Goal: Information Seeking & Learning: Learn about a topic

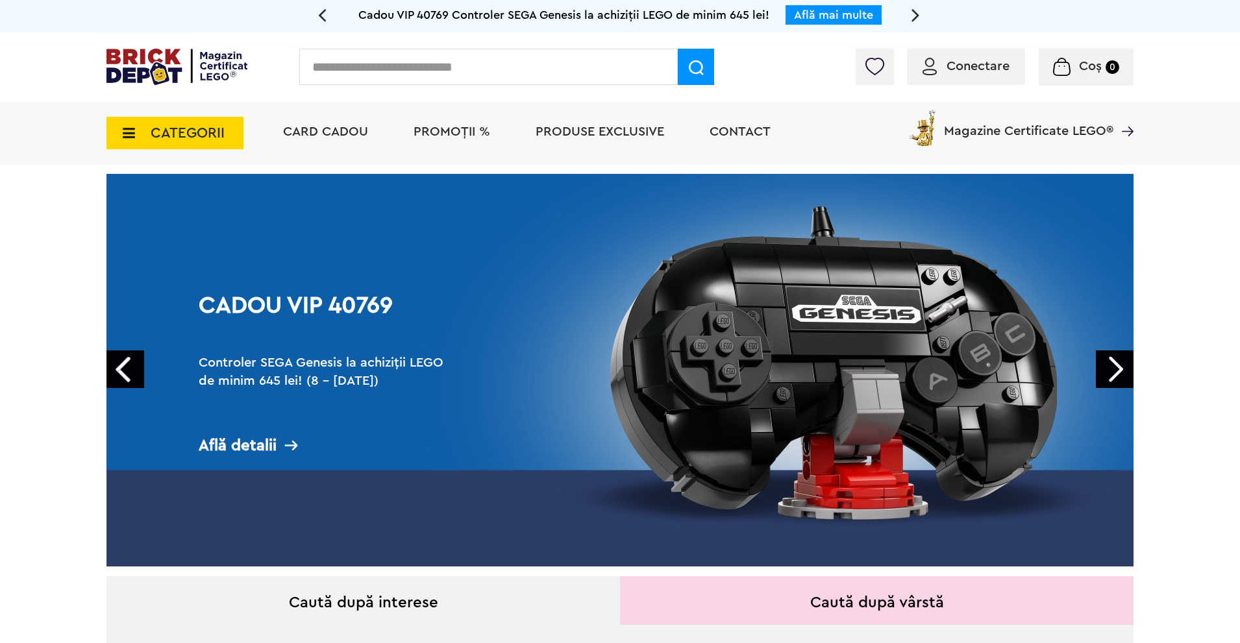
click at [1122, 368] on link "Next" at bounding box center [1115, 370] width 38 height 38
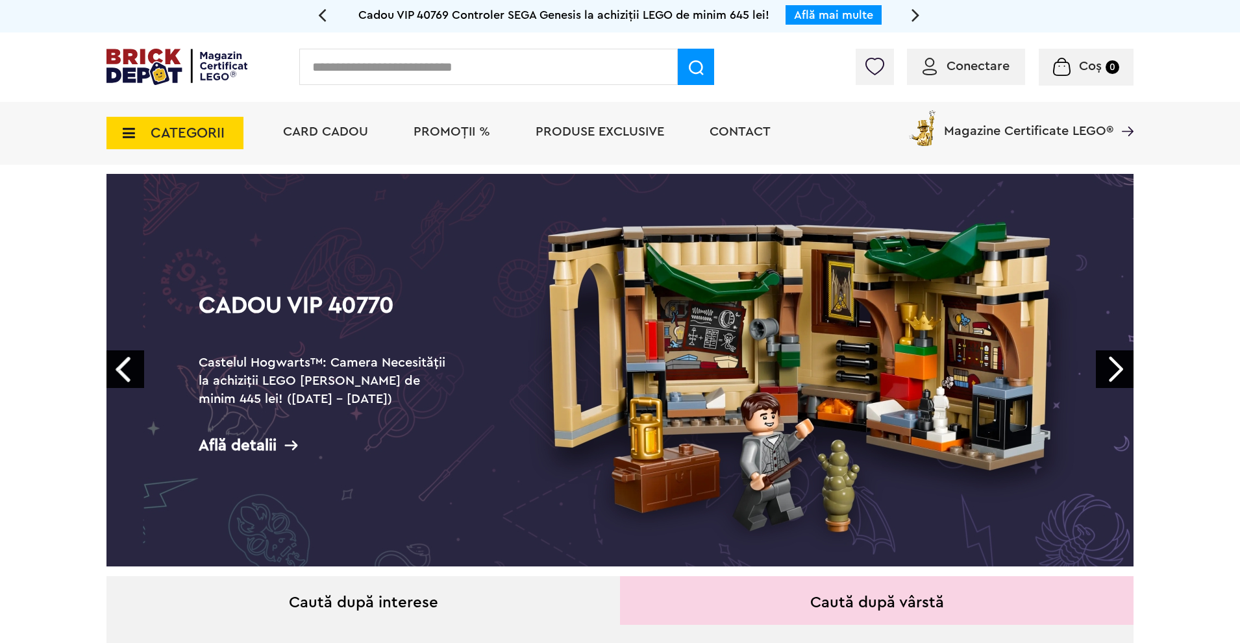
click at [1117, 372] on link "Next" at bounding box center [1115, 370] width 38 height 38
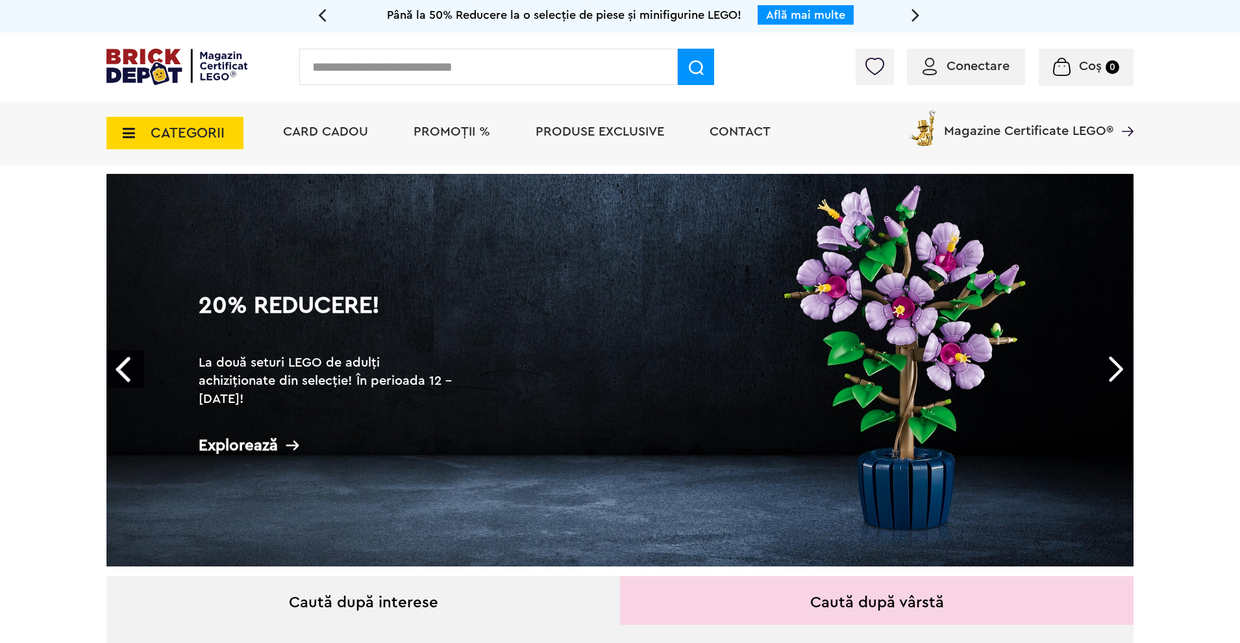
click at [1117, 372] on link "Next" at bounding box center [1115, 370] width 38 height 38
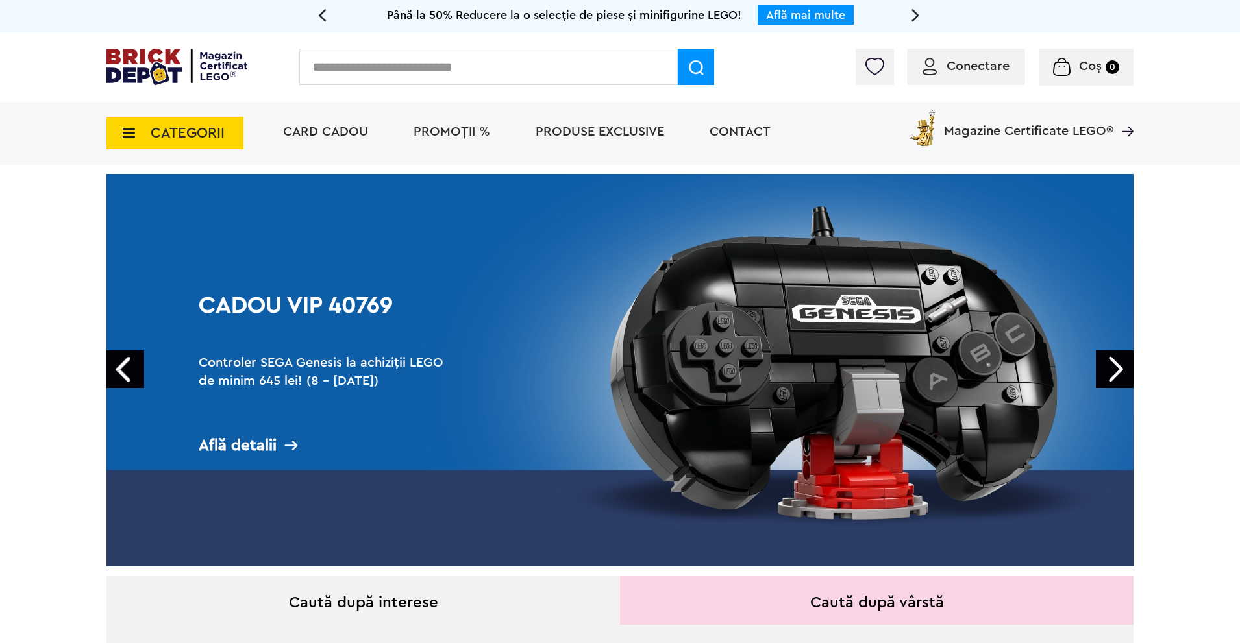
click at [201, 136] on span "CATEGORII" at bounding box center [188, 133] width 74 height 14
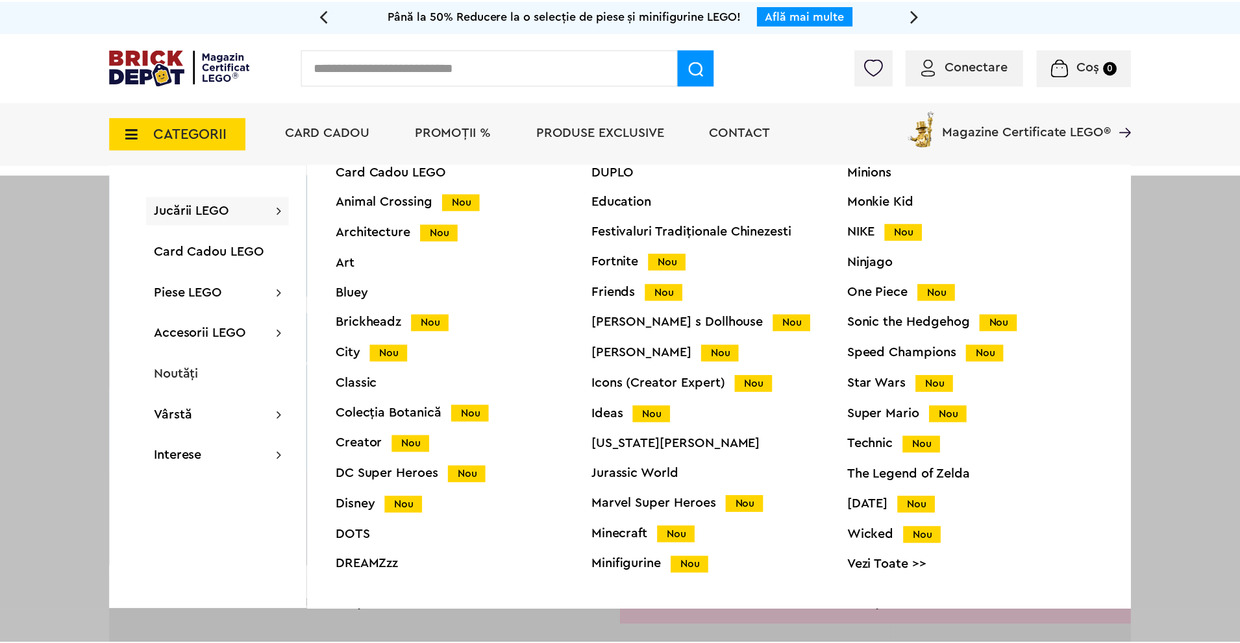
scroll to position [51, 0]
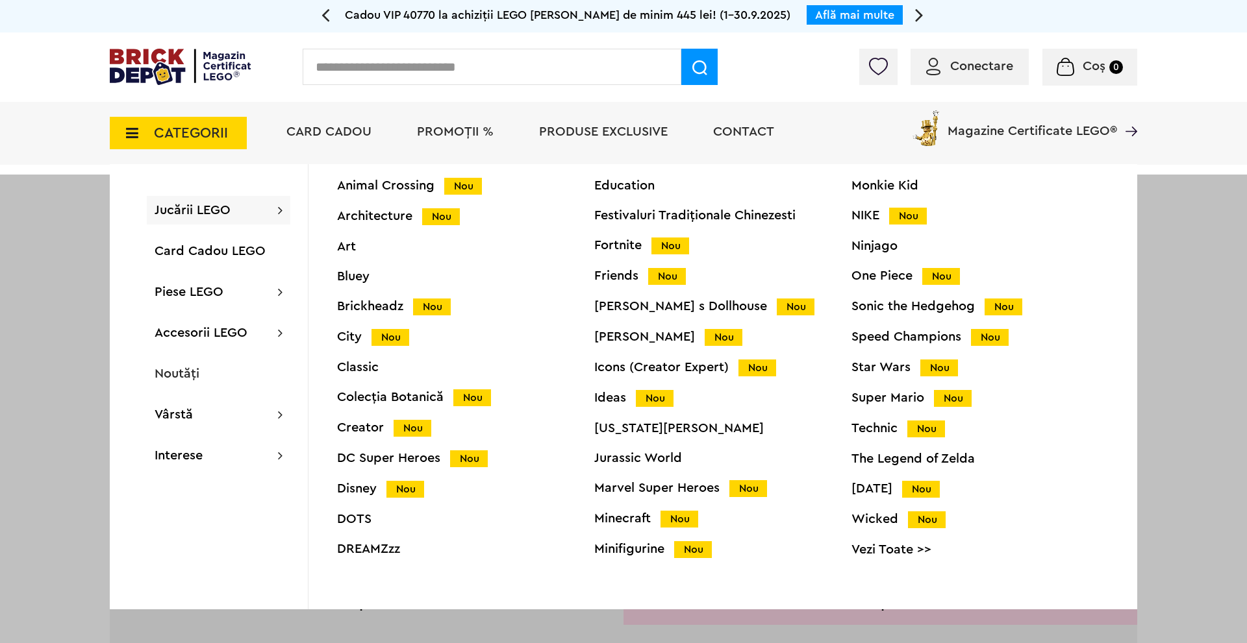
click at [866, 427] on div "Technic Nou" at bounding box center [979, 429] width 257 height 14
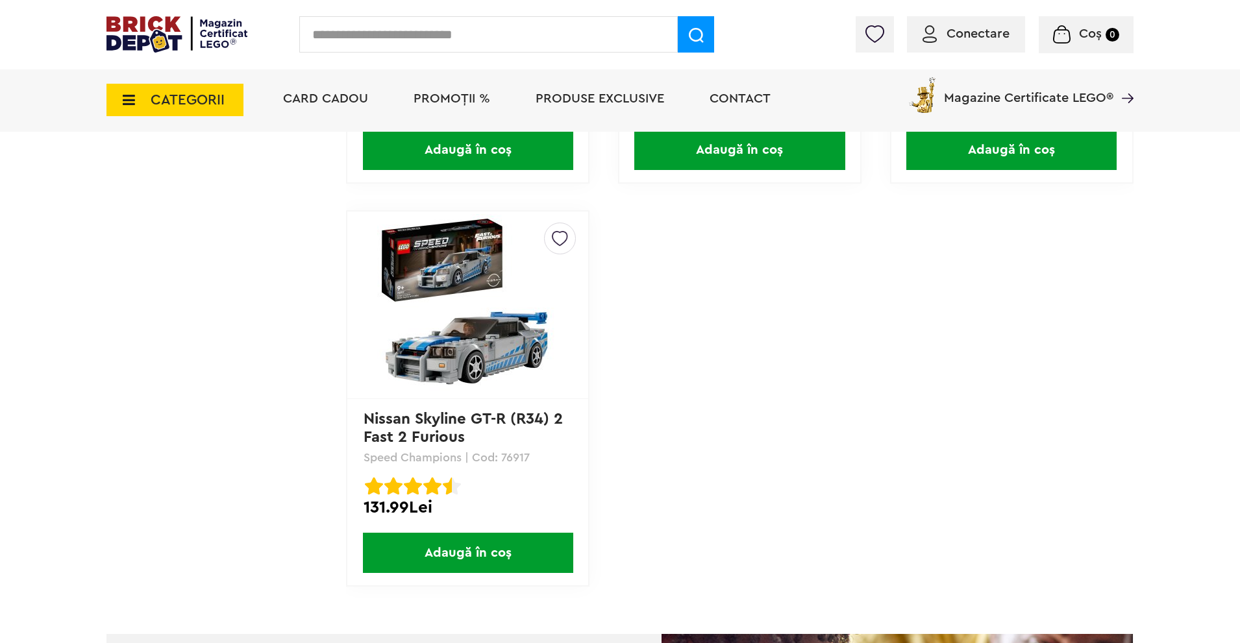
scroll to position [3636, 0]
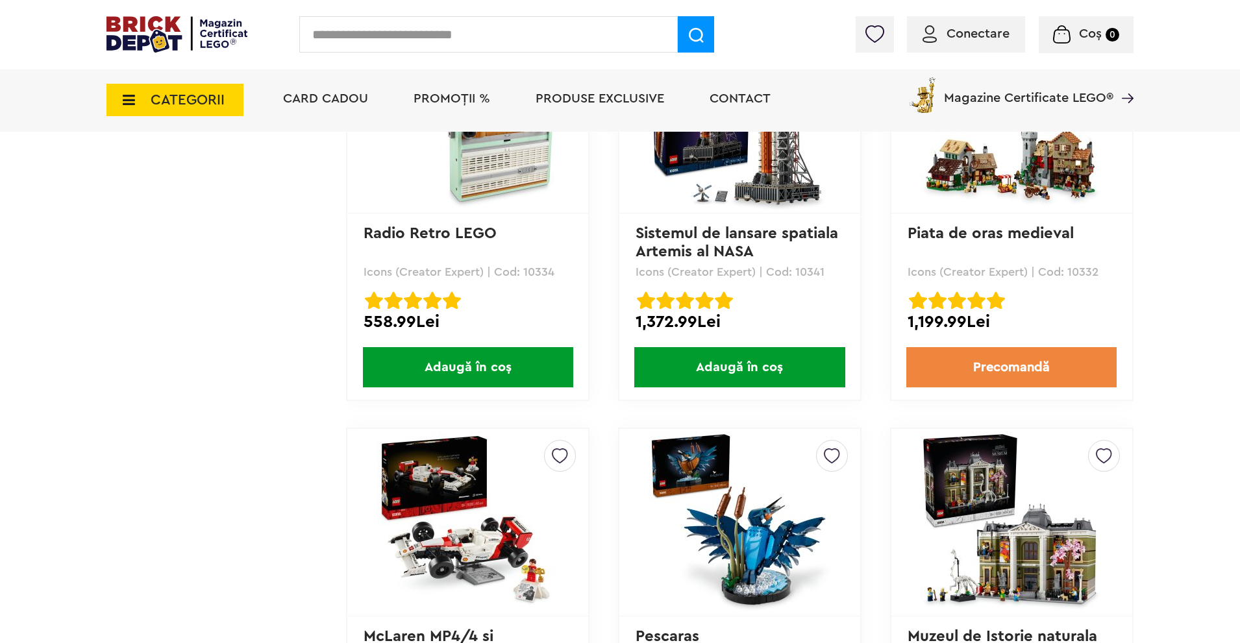
scroll to position [3571, 0]
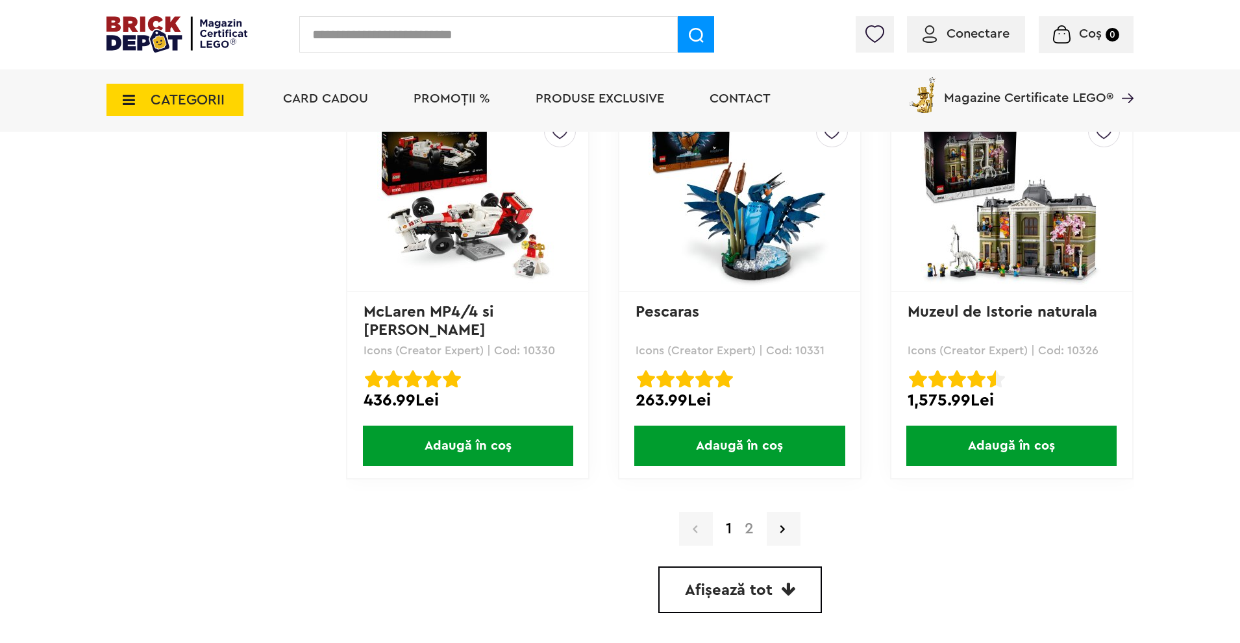
click at [751, 528] on link "2" at bounding box center [749, 529] width 22 height 16
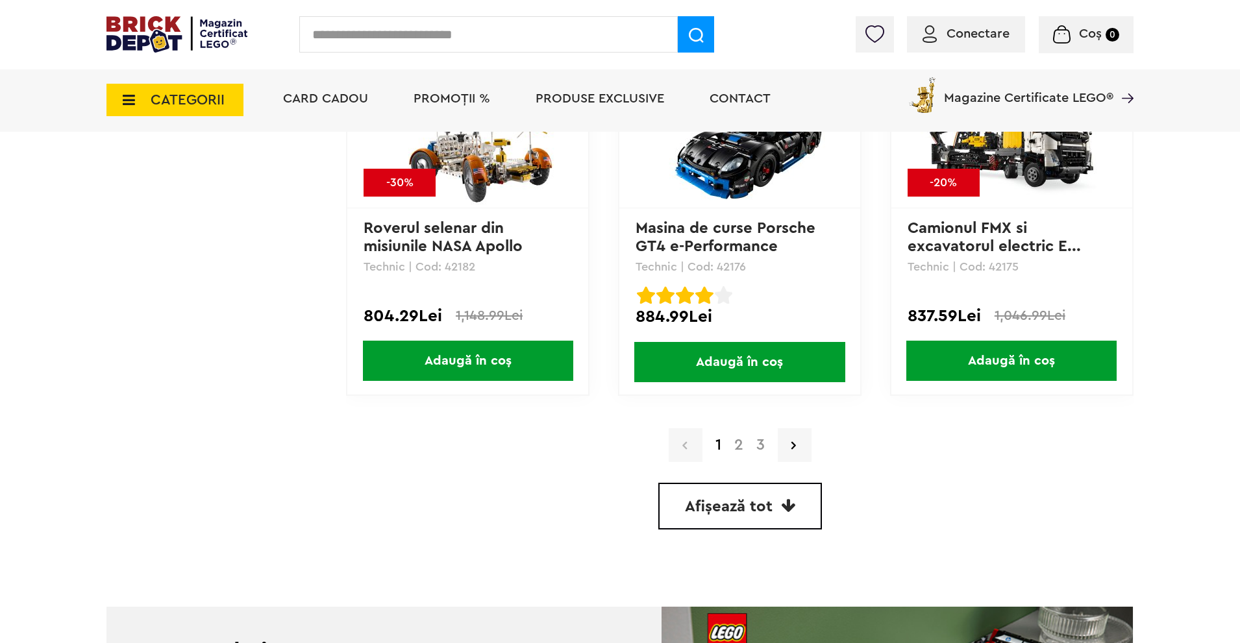
scroll to position [3831, 0]
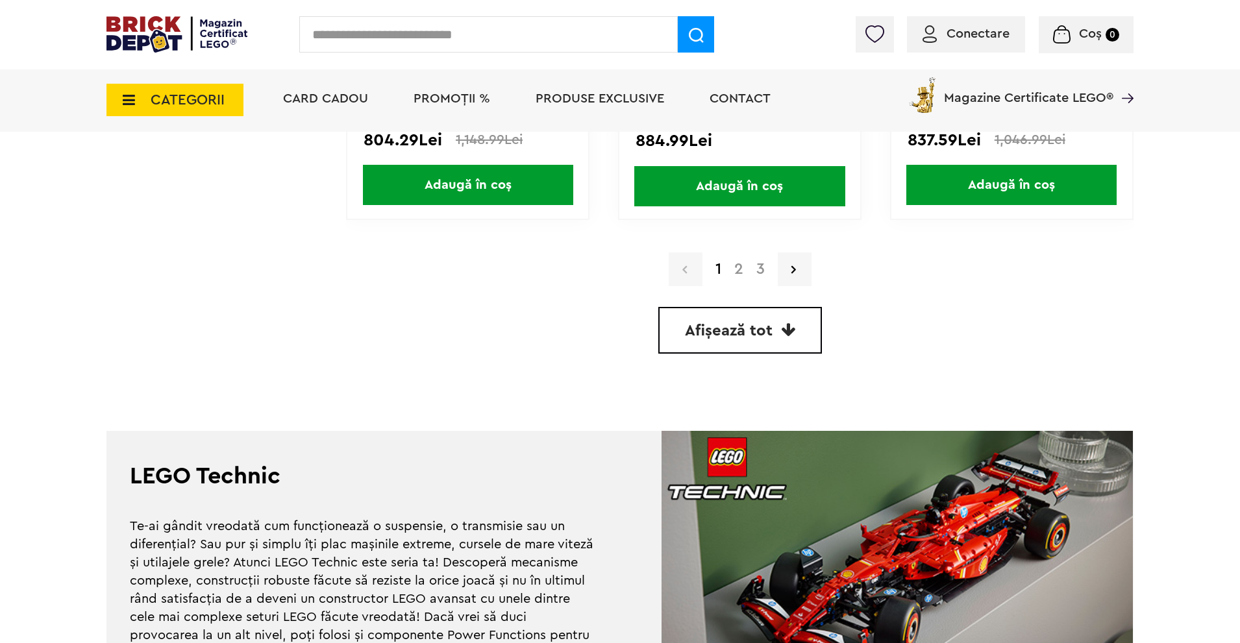
click at [740, 270] on link "2" at bounding box center [739, 270] width 22 height 16
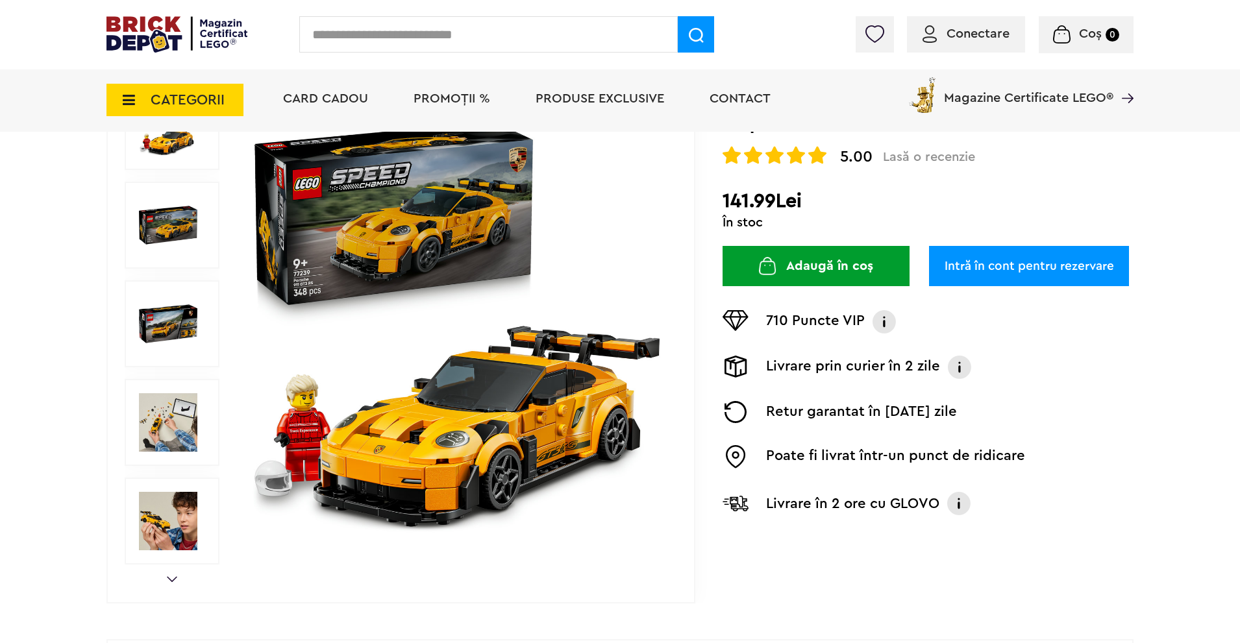
scroll to position [195, 0]
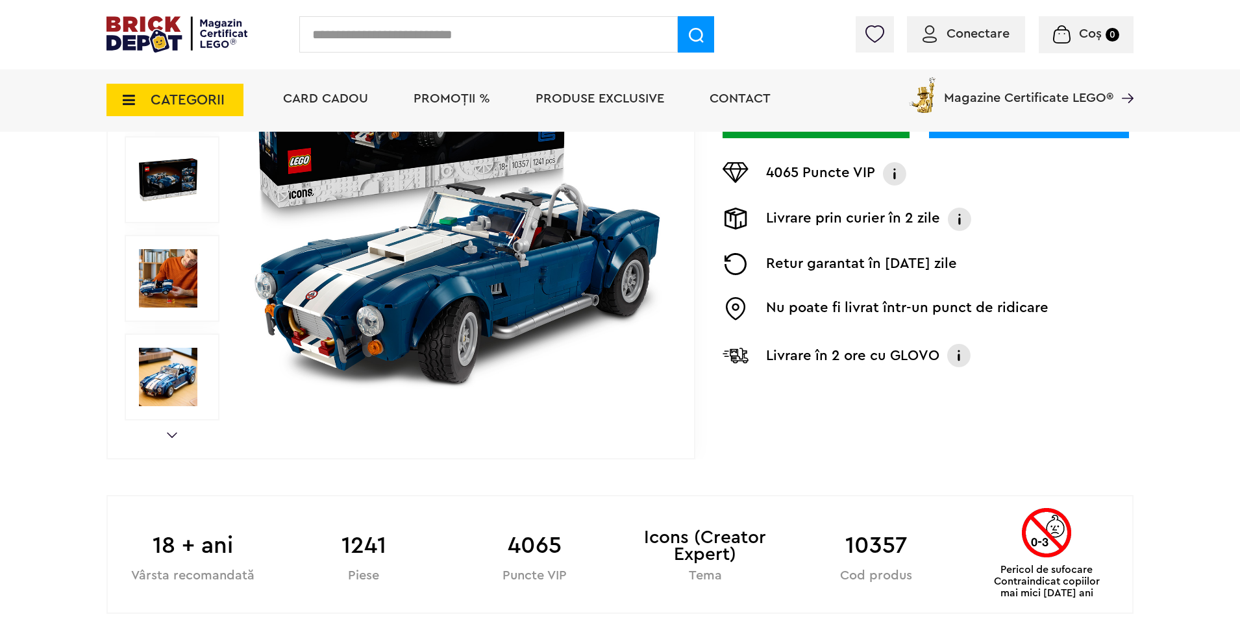
scroll to position [325, 0]
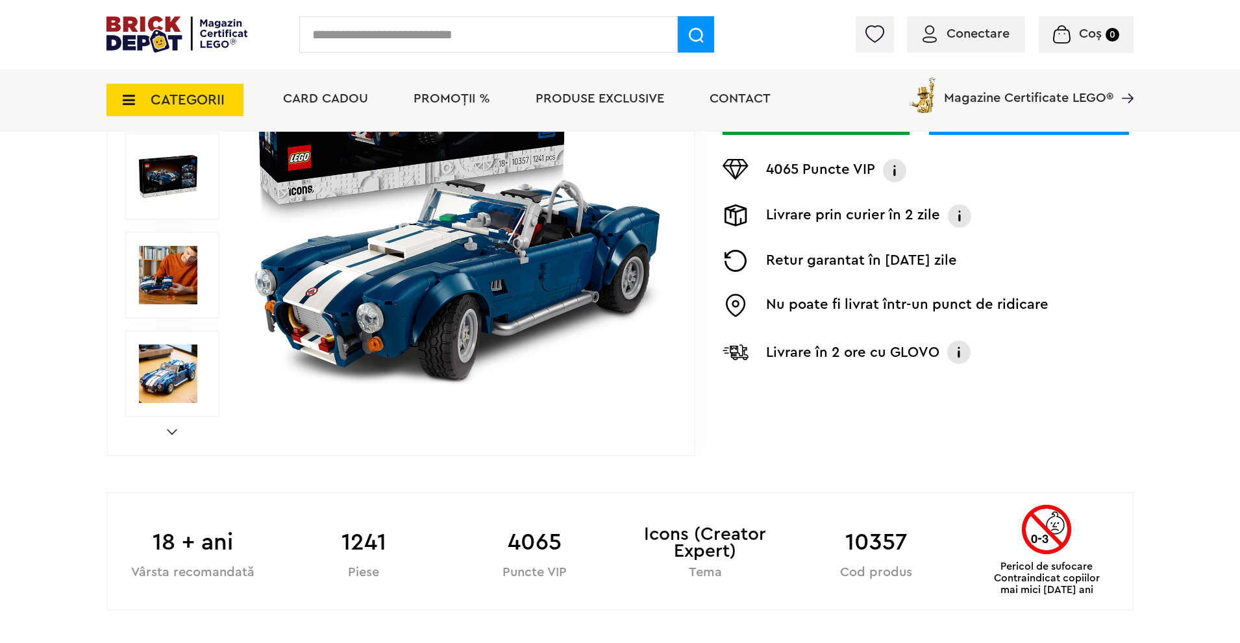
click at [164, 423] on div "Prev Next 1/10" at bounding box center [400, 176] width 589 height 559
click at [166, 430] on div "Prev Next 1/10" at bounding box center [400, 176] width 589 height 559
click at [171, 439] on div "Prev Next 1/10" at bounding box center [400, 176] width 589 height 559
click at [173, 431] on link "Next" at bounding box center [172, 432] width 10 height 6
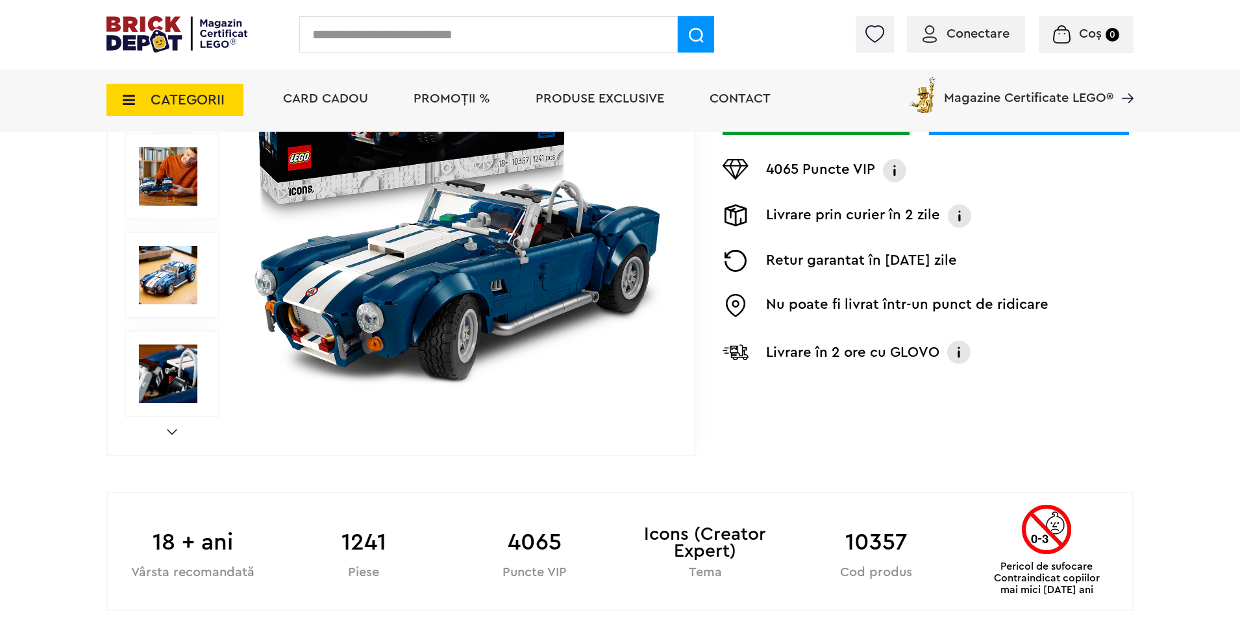
click at [173, 431] on link "Next" at bounding box center [172, 432] width 10 height 6
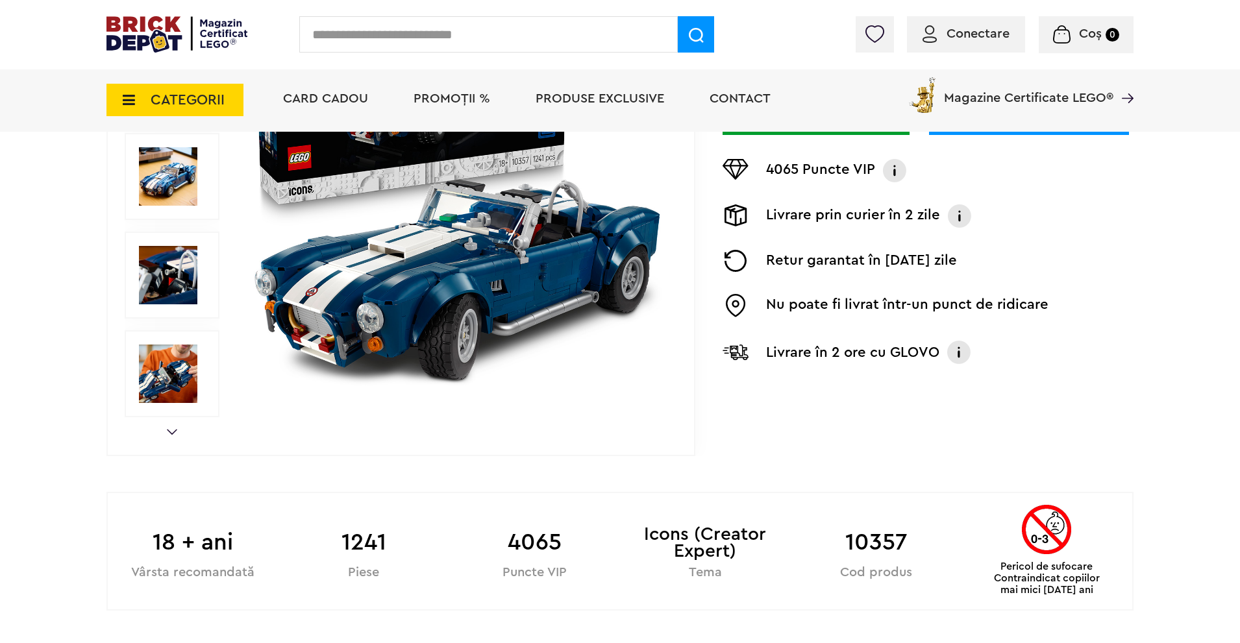
click at [173, 431] on link "Next" at bounding box center [172, 432] width 10 height 6
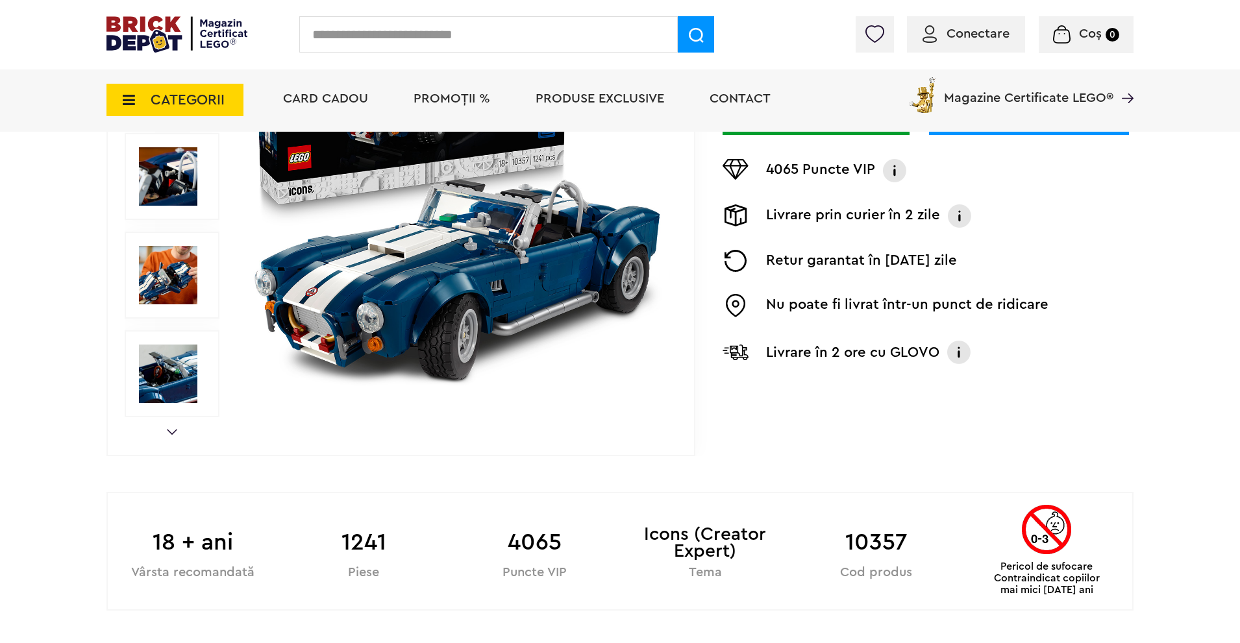
click at [170, 431] on link "Next" at bounding box center [172, 432] width 10 height 6
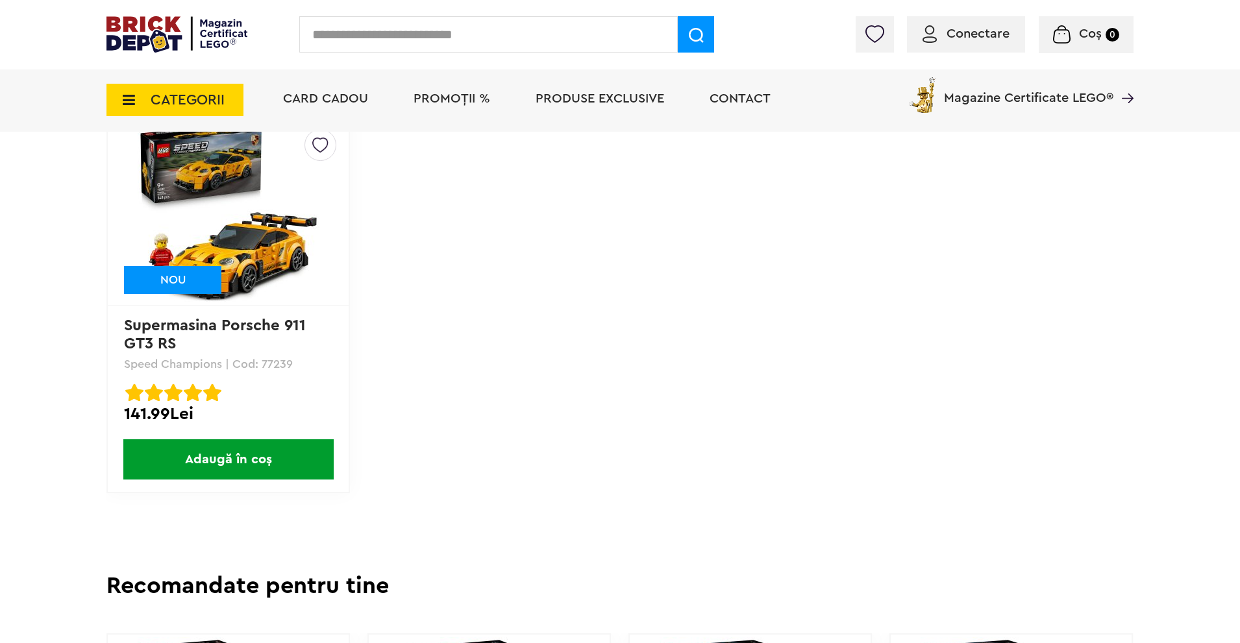
scroll to position [3117, 0]
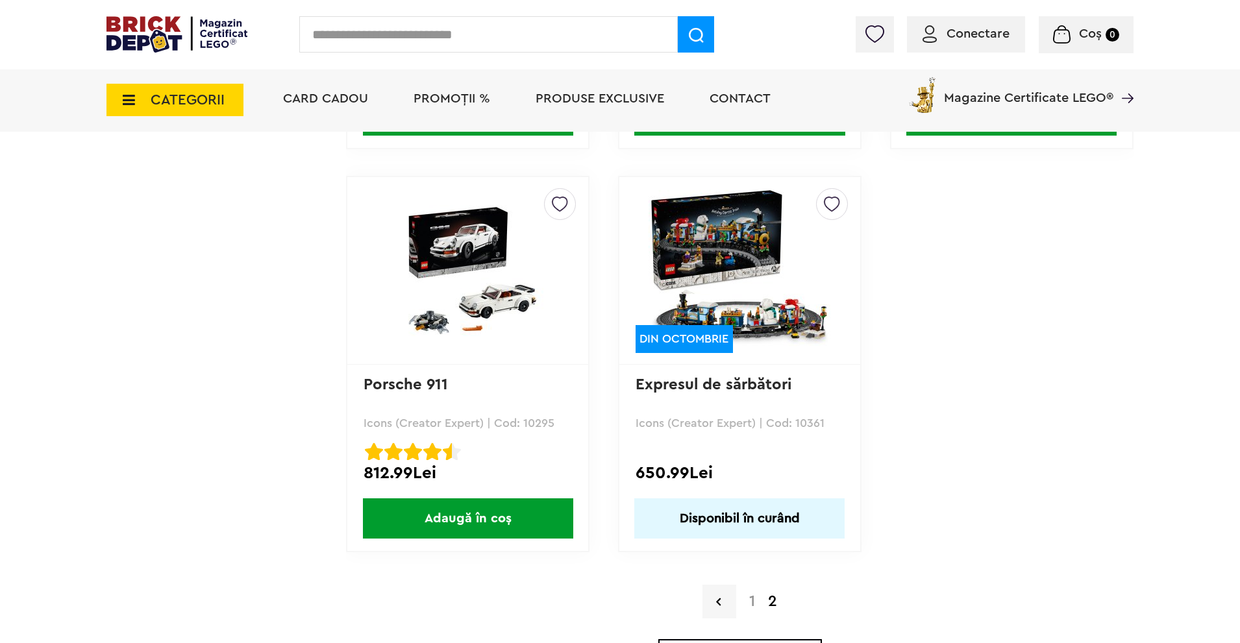
scroll to position [2305, 0]
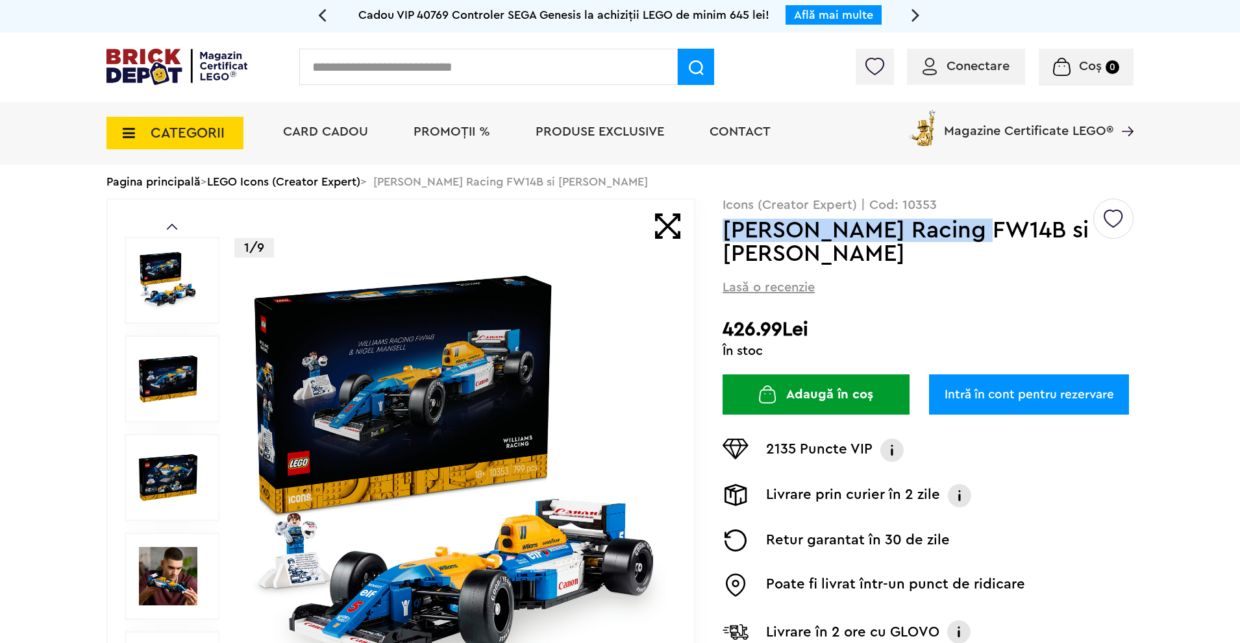
drag, startPoint x: 727, startPoint y: 232, endPoint x: 972, endPoint y: 235, distance: 244.8
click at [972, 235] on h1 "Williams Racing FW14B si Nigel Mansell" at bounding box center [907, 242] width 369 height 47
copy h1 "Williams Racing FW14B"
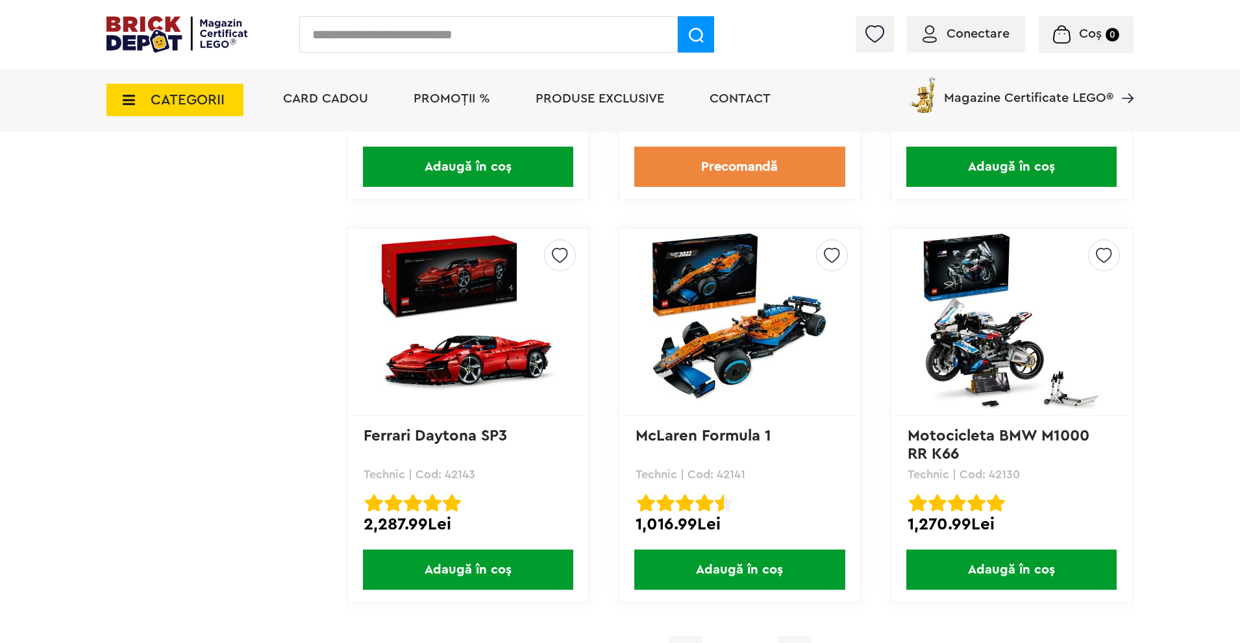
scroll to position [3474, 0]
